Goal: Information Seeking & Learning: Learn about a topic

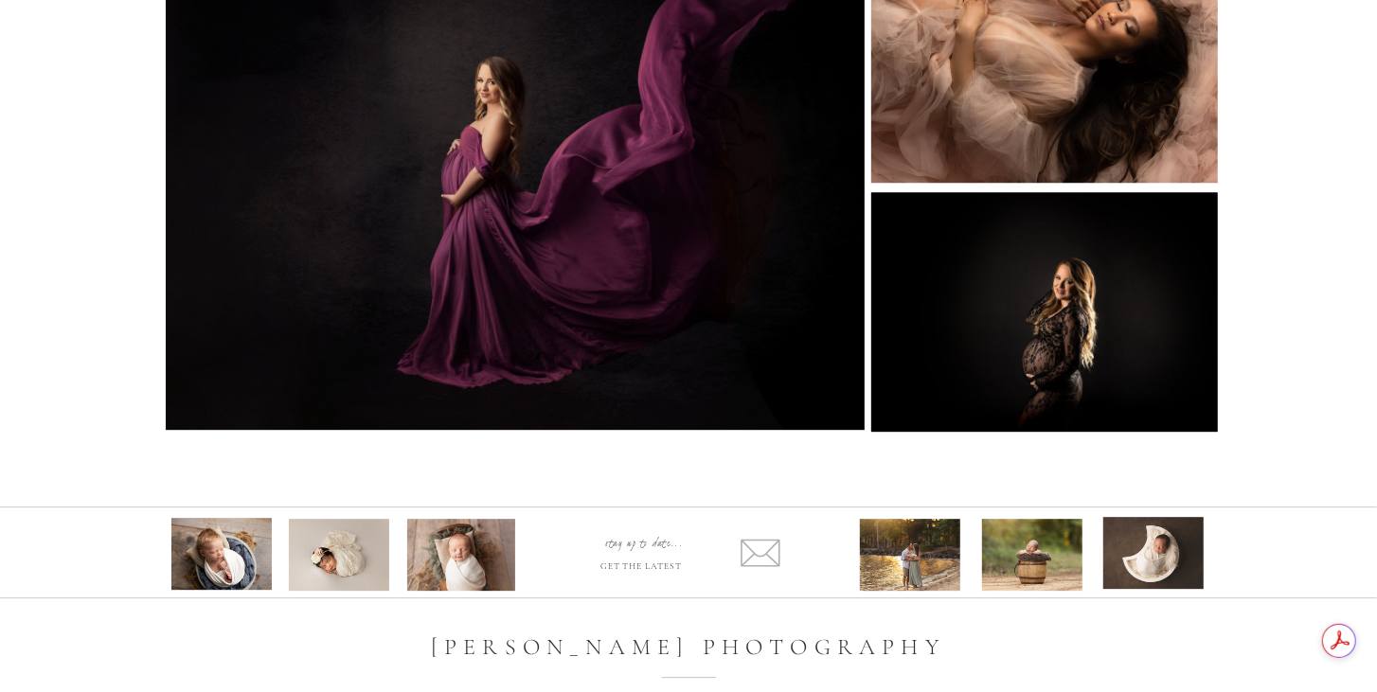
scroll to position [3638, 0]
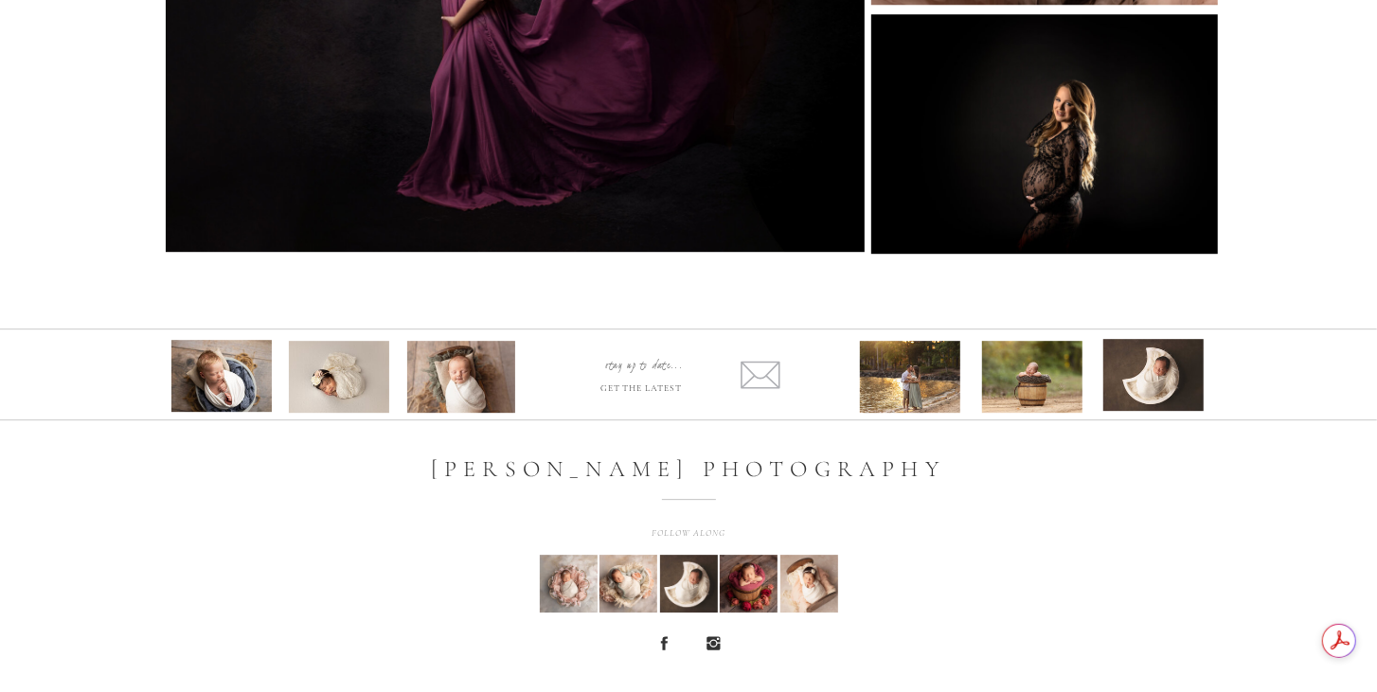
click at [934, 388] on div at bounding box center [910, 377] width 100 height 72
click at [932, 386] on div at bounding box center [910, 377] width 100 height 72
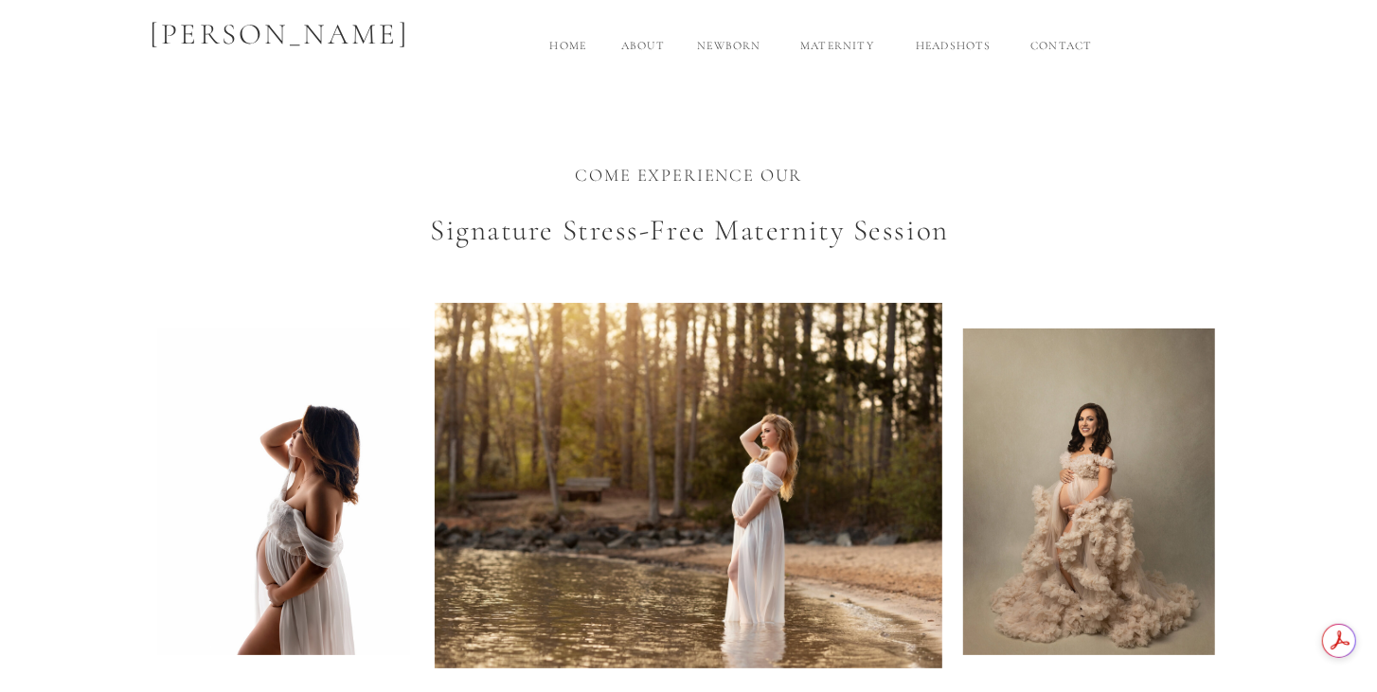
scroll to position [0, 0]
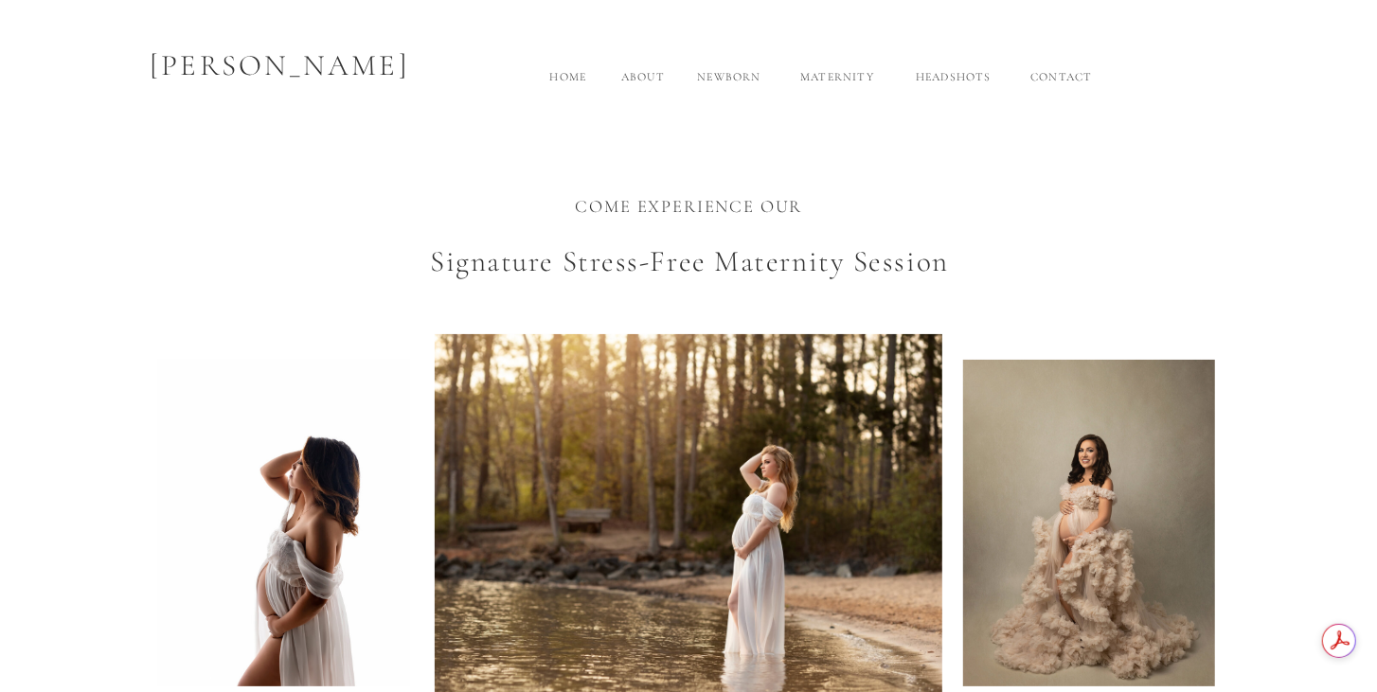
click at [630, 82] on h2 "About" at bounding box center [643, 83] width 63 height 31
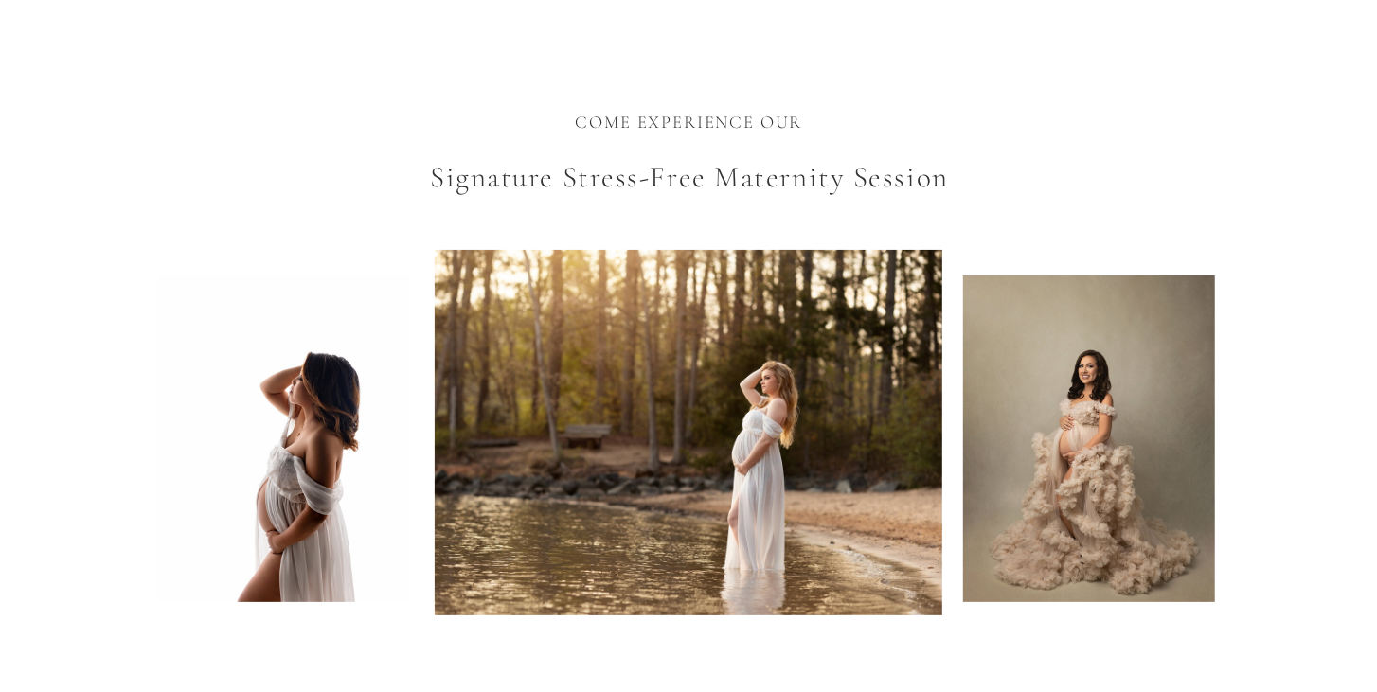
scroll to position [99, 0]
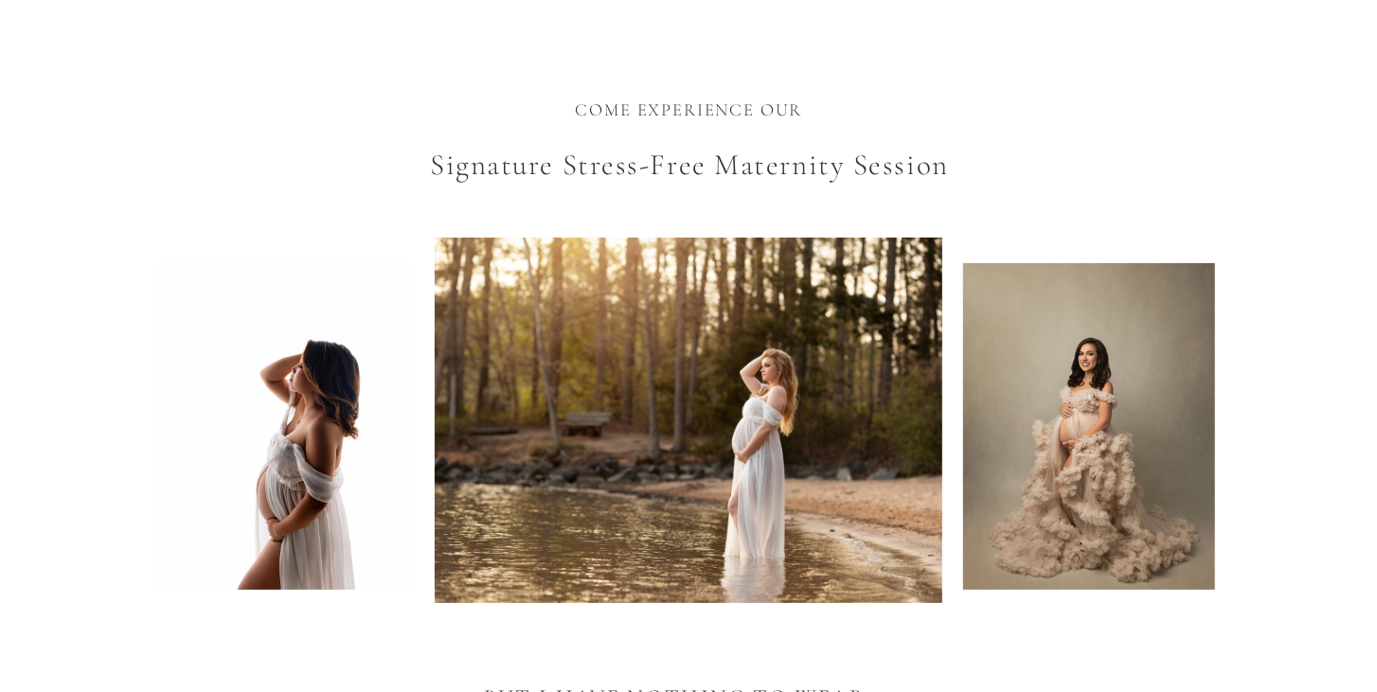
drag, startPoint x: 1236, startPoint y: 126, endPoint x: 1237, endPoint y: 165, distance: 38.8
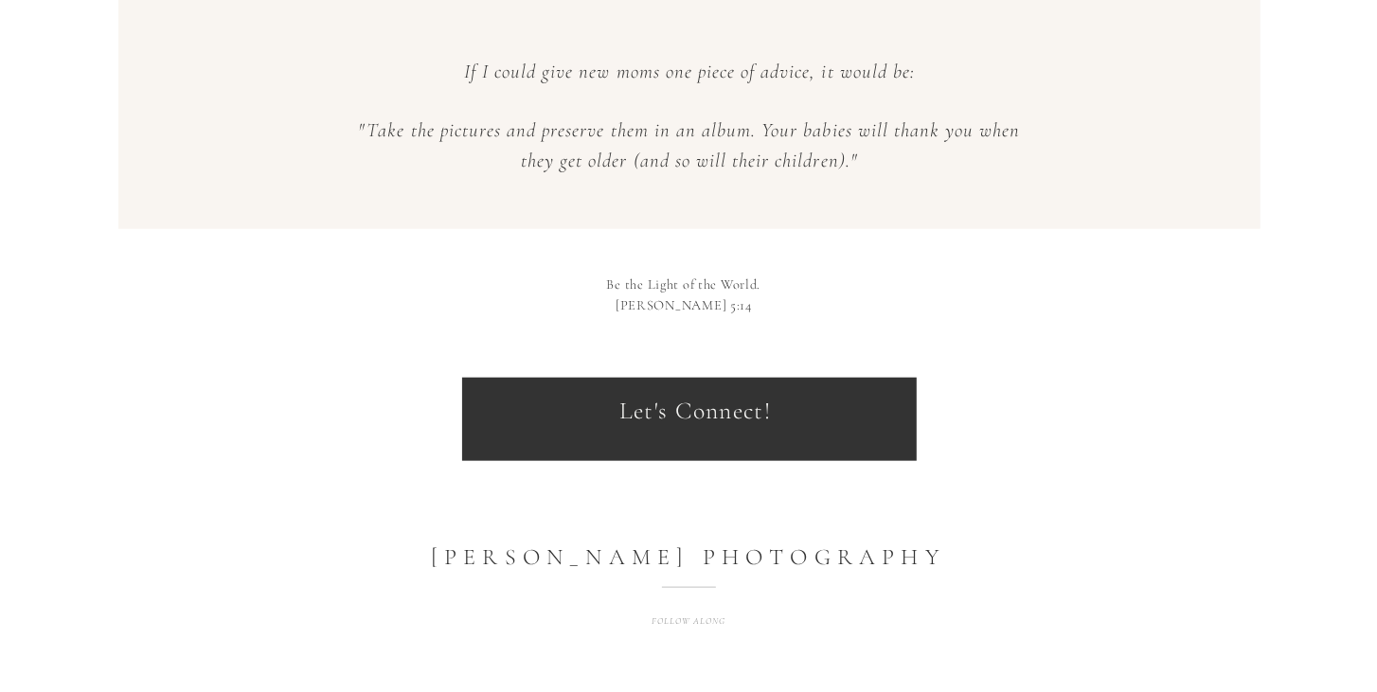
scroll to position [1249, 0]
